Goal: Book appointment/travel/reservation

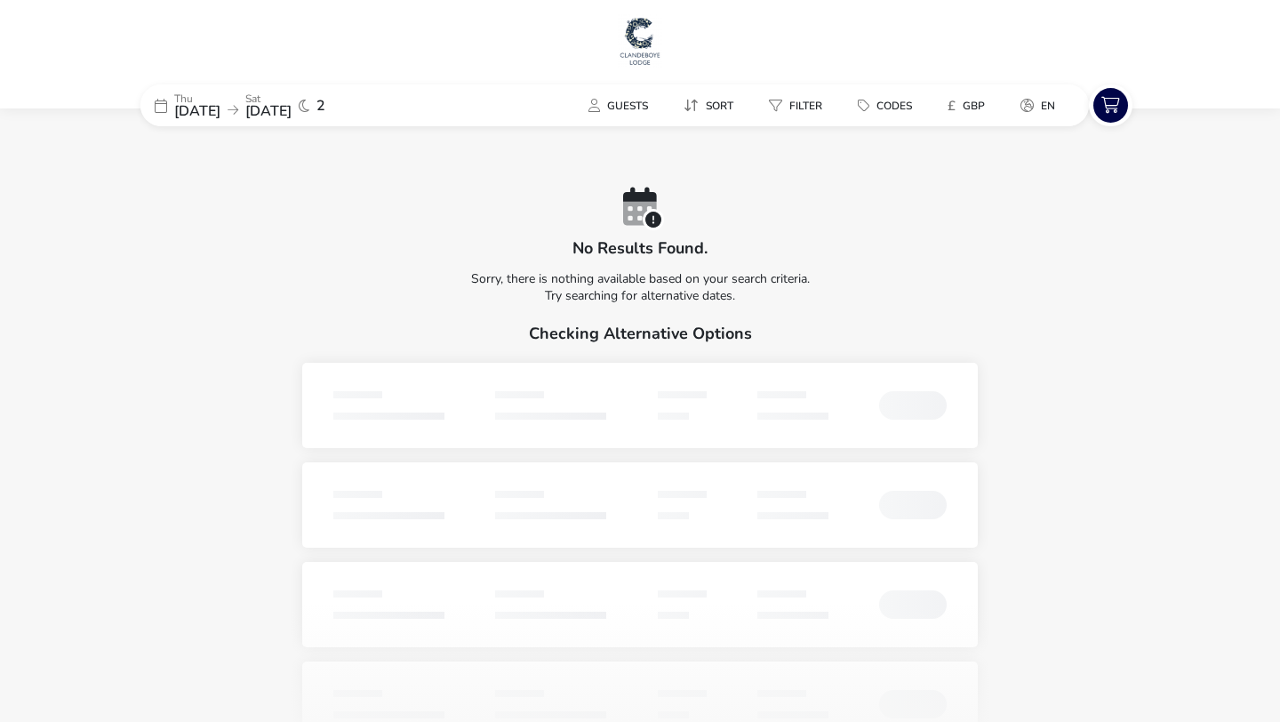
click at [285, 104] on span "[DATE]" at bounding box center [268, 111] width 46 height 20
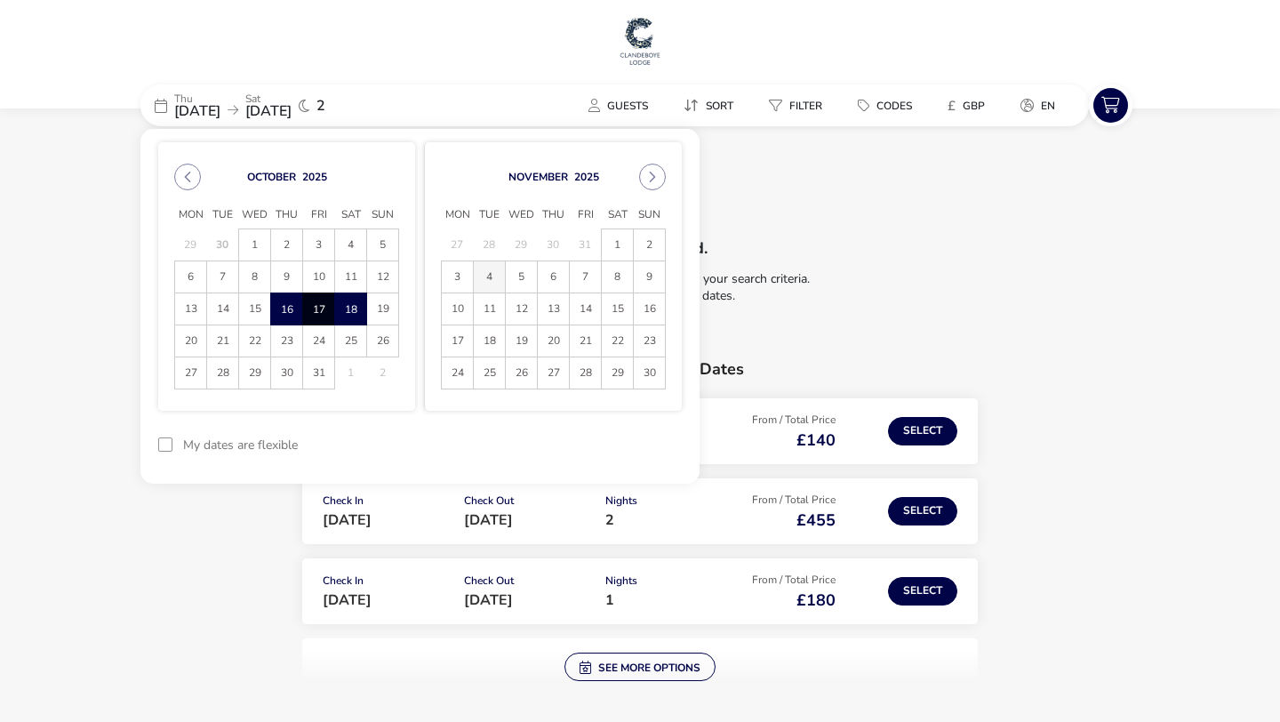
click at [493, 276] on span "4" at bounding box center [489, 276] width 31 height 31
click at [519, 277] on span "5" at bounding box center [521, 276] width 31 height 31
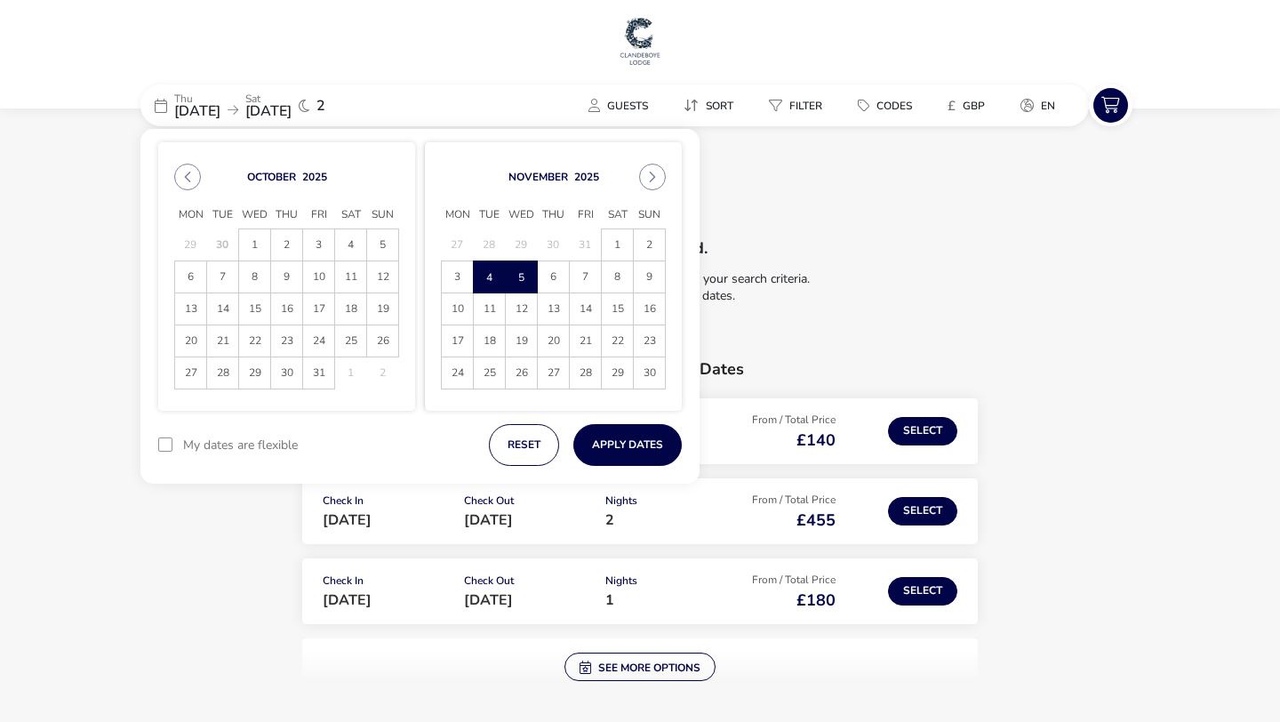
click at [521, 277] on span "5" at bounding box center [521, 276] width 31 height 31
click at [568, 277] on span "6" at bounding box center [553, 276] width 31 height 31
click at [514, 276] on span "5" at bounding box center [521, 276] width 31 height 31
click at [573, 276] on span "7" at bounding box center [585, 276] width 31 height 31
click at [627, 449] on button "Apply Dates" at bounding box center [627, 445] width 108 height 42
